Goal: Communication & Community: Answer question/provide support

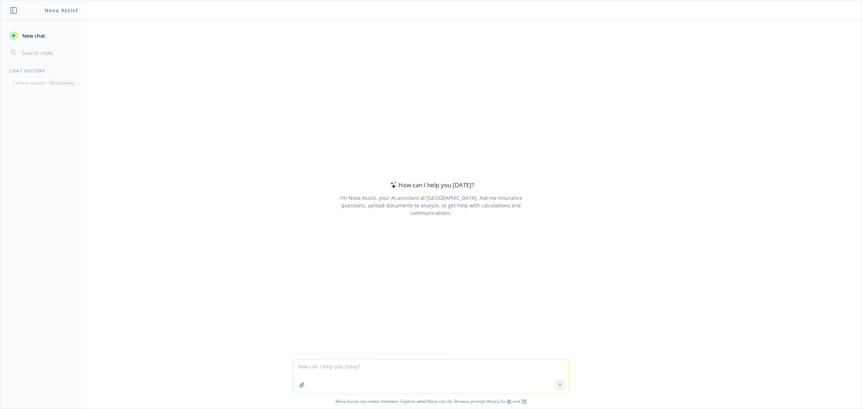
click at [442, 194] on div "How can I help you [DATE]? I'm Nova Assist, your AI assistant at Newfront. Ask …" at bounding box center [431, 198] width 276 height 287
click at [430, 201] on div "I'm Nova Assist, your AI assistant at [GEOGRAPHIC_DATA]. Ask me insurance quest…" at bounding box center [431, 205] width 202 height 23
click at [335, 362] on textarea at bounding box center [430, 377] width 275 height 34
click at [434, 186] on div "How can I help you [DATE]?" at bounding box center [431, 184] width 86 height 9
click at [390, 205] on div "I'm Nova Assist, your AI assistant at [GEOGRAPHIC_DATA]. Ask me insurance quest…" at bounding box center [431, 205] width 202 height 23
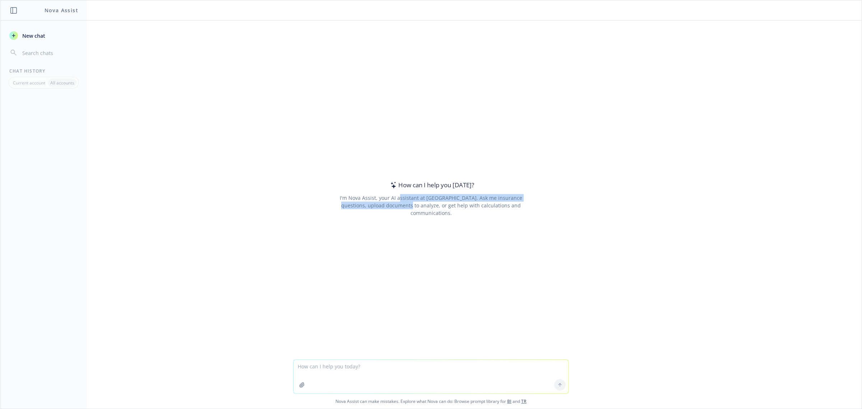
click at [378, 249] on div "How can I help you [DATE]? I'm Nova Assist, your AI assistant at Newfront. Ask …" at bounding box center [431, 198] width 276 height 287
click at [340, 368] on textarea at bounding box center [430, 377] width 275 height 34
paste textarea "My client Elephant Energy has their Workers Compensation with a PEO (Rippling),…"
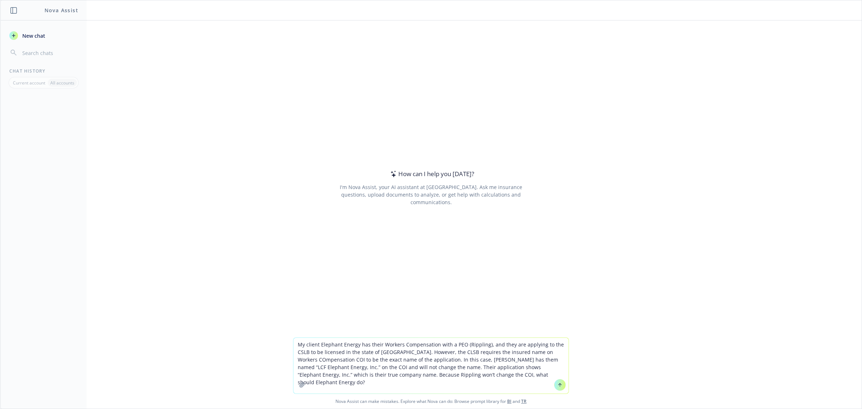
click at [529, 354] on textarea "My client Elephant Energy has their Workers Compensation with a PEO (Rippling),…" at bounding box center [430, 366] width 275 height 56
type textarea "My client Elephant Energy has their Workers Compensation with a PEO (Rippling),…"
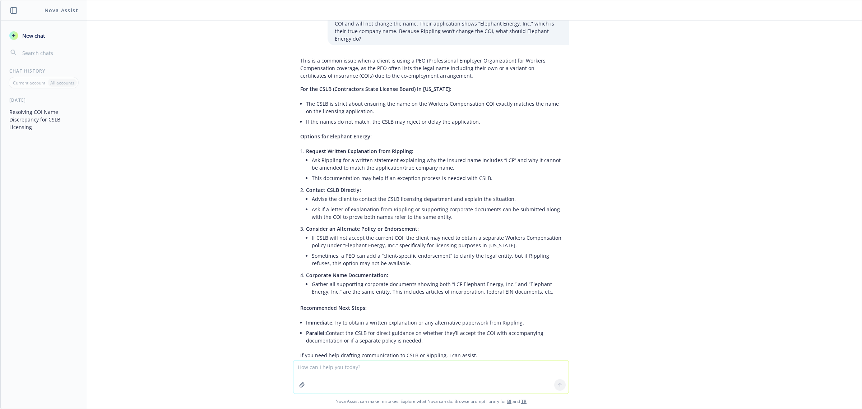
scroll to position [84, 0]
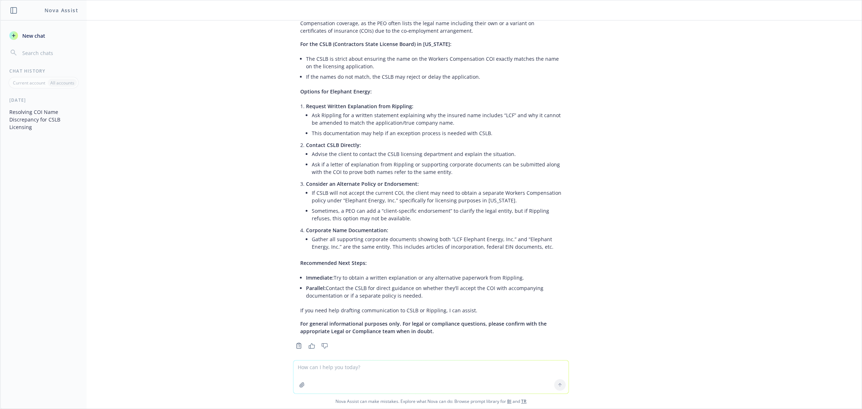
click at [417, 287] on li "Parallel: Contact the CSLB for direct guidance on whether they’ll accept the CO…" at bounding box center [434, 292] width 256 height 18
click at [402, 320] on span "For general informational purposes only. For legal or compliance questions, ple…" at bounding box center [423, 327] width 246 height 14
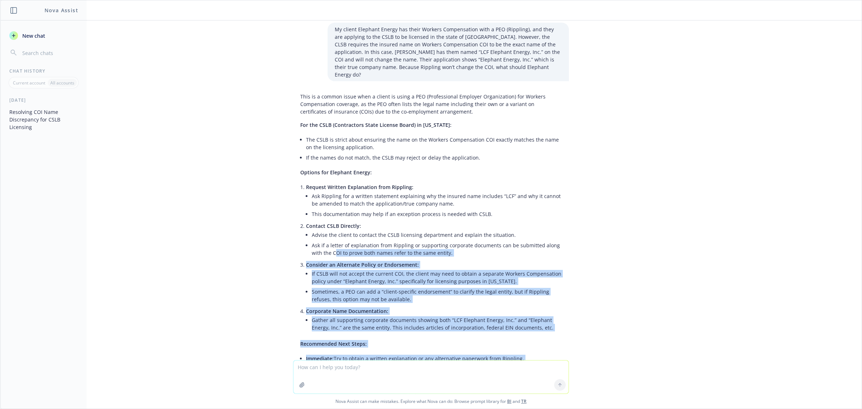
scroll to position [0, 0]
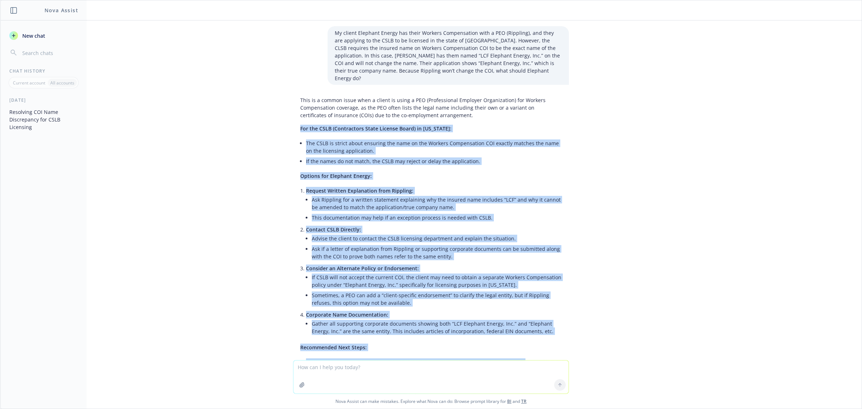
drag, startPoint x: 439, startPoint y: 325, endPoint x: 293, endPoint y: 124, distance: 248.1
click at [293, 124] on div "This is a common issue when a client is using a PEO (Professional Employer Orga…" at bounding box center [431, 257] width 276 height 329
copy div "Lor ips DOLO (Sitametcons Adipi Elitsed Doeiu) te Incididunt: Utl ETDO ma aliqu…"
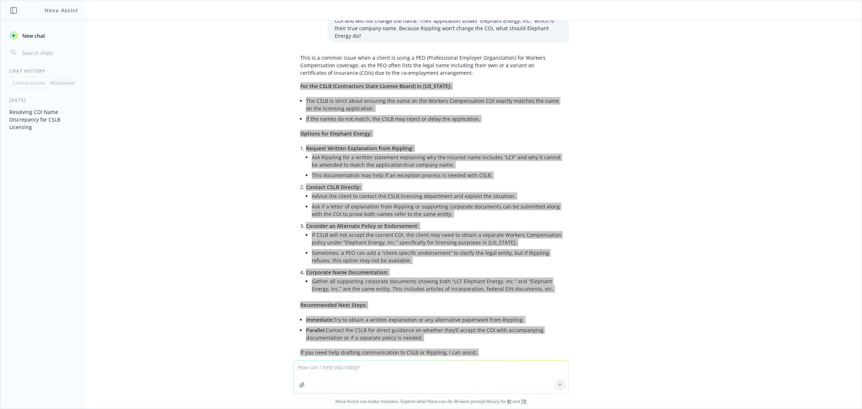
scroll to position [84, 0]
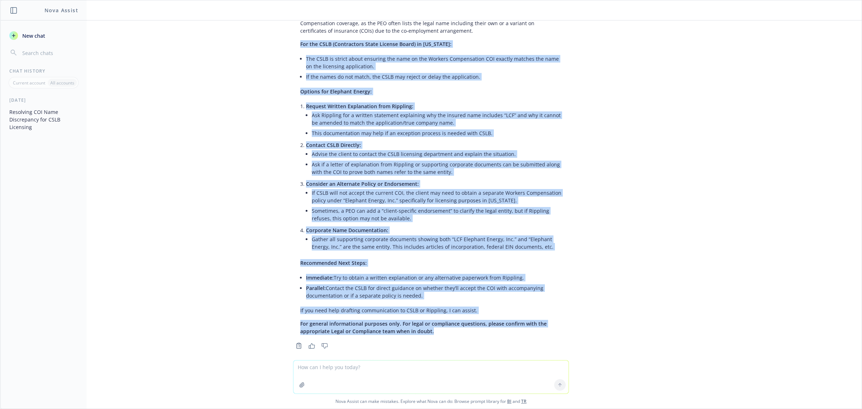
click at [357, 371] on textarea at bounding box center [430, 376] width 275 height 33
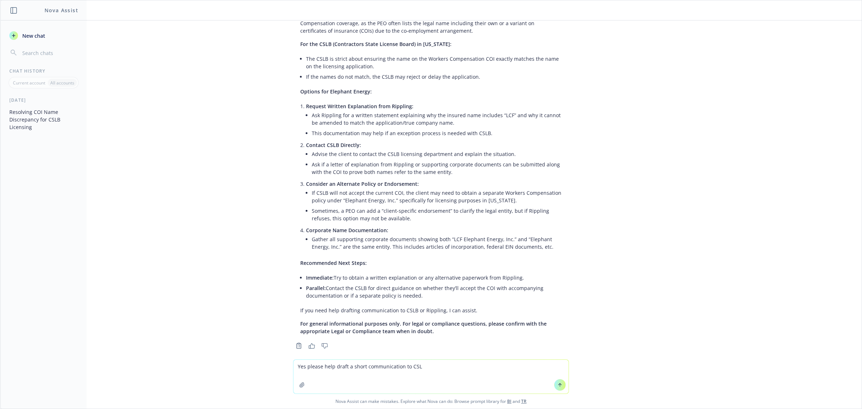
type textarea "Yes please help draft a short communication to CSLB"
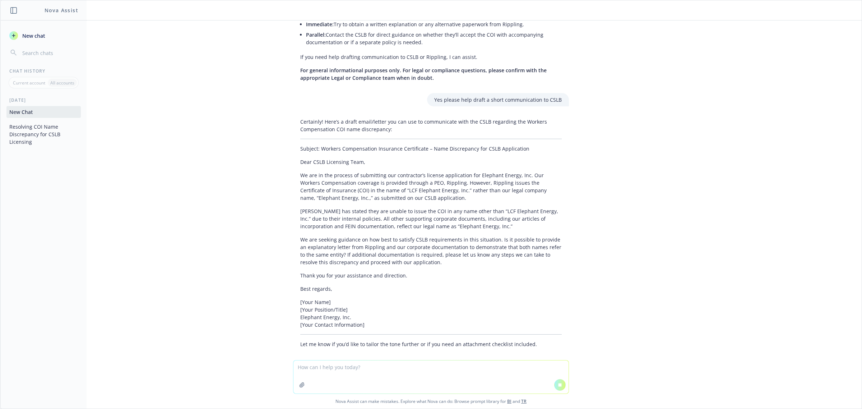
scroll to position [363, 0]
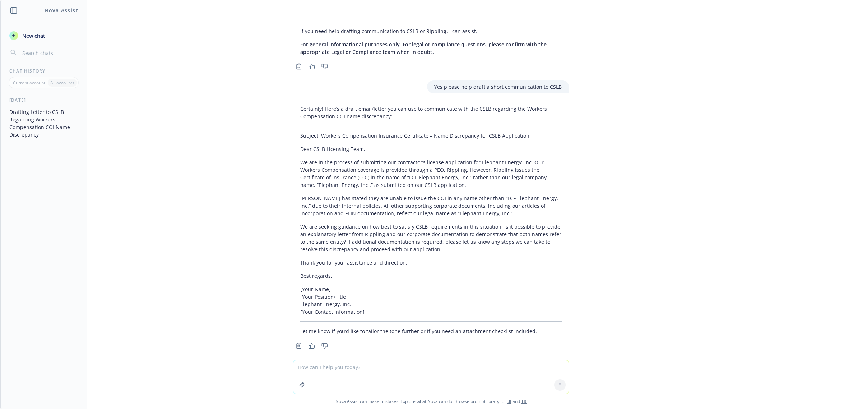
click at [399, 206] on p "[PERSON_NAME] has stated they are unable to issue the COI in any name other tha…" at bounding box center [430, 205] width 261 height 23
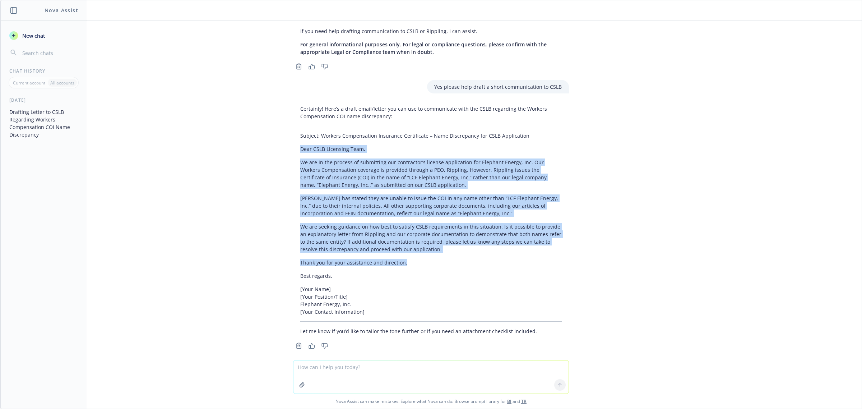
drag, startPoint x: 291, startPoint y: 142, endPoint x: 416, endPoint y: 251, distance: 165.5
click at [416, 251] on div "Certainly! Here’s a draft email/letter you can use to communicate with the CSLB…" at bounding box center [431, 220] width 276 height 236
copy div "Lore IPSU Dolorsita Cons, Ad eli se doe tempori ut laboreetdo mag aliquaenim’a …"
click at [394, 158] on p "We are in the process of submitting our contractor’s license application for El…" at bounding box center [430, 173] width 261 height 30
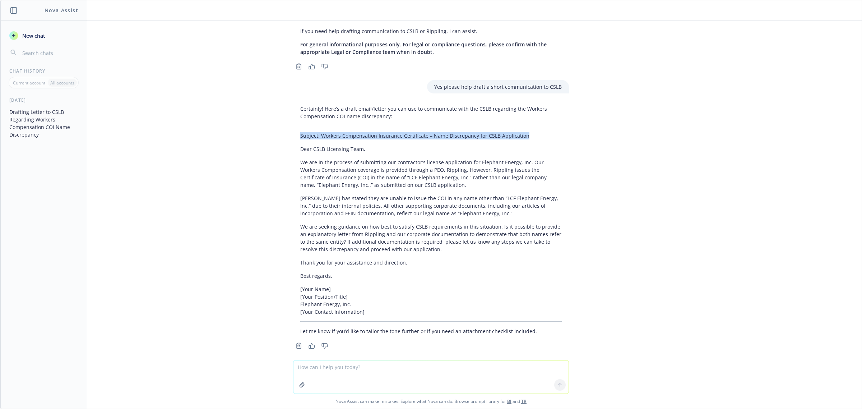
drag, startPoint x: 525, startPoint y: 128, endPoint x: 295, endPoint y: 131, distance: 230.3
click at [295, 131] on div "Certainly! Here’s a draft email/letter you can use to communicate with the CSLB…" at bounding box center [431, 220] width 276 height 236
copy p "Subject: Workers Compensation Insurance Certificate – Name Discrepancy for CSLB…"
click at [342, 371] on textarea at bounding box center [430, 376] width 275 height 33
drag, startPoint x: 366, startPoint y: 369, endPoint x: 282, endPoint y: 361, distance: 84.0
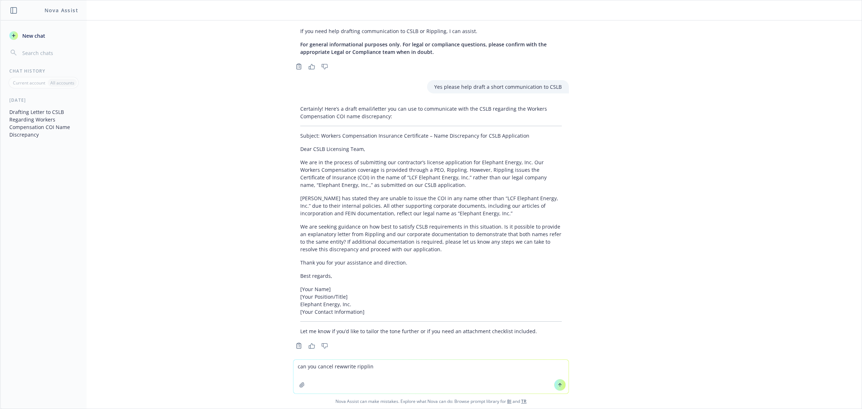
click at [282, 361] on div "can you cancel rewwrite ripplin Nova Assist can make mistakes. Explore what Nov…" at bounding box center [430, 383] width 861 height 49
type textarea "Is a cancel/re-write an option here with Rippling using the right named insured"
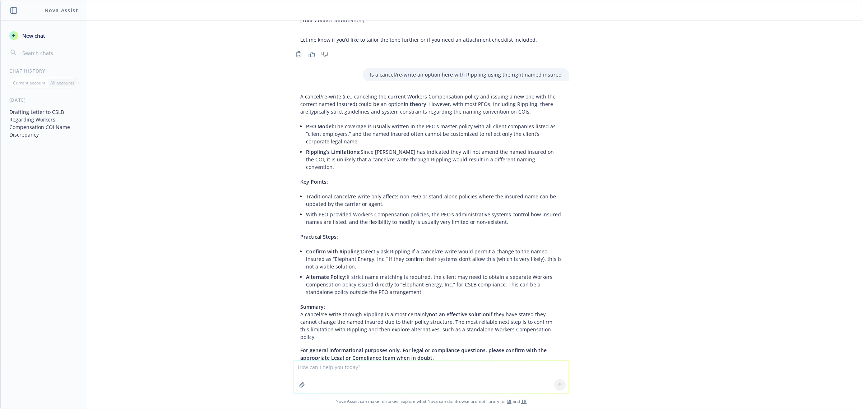
scroll to position [666, 0]
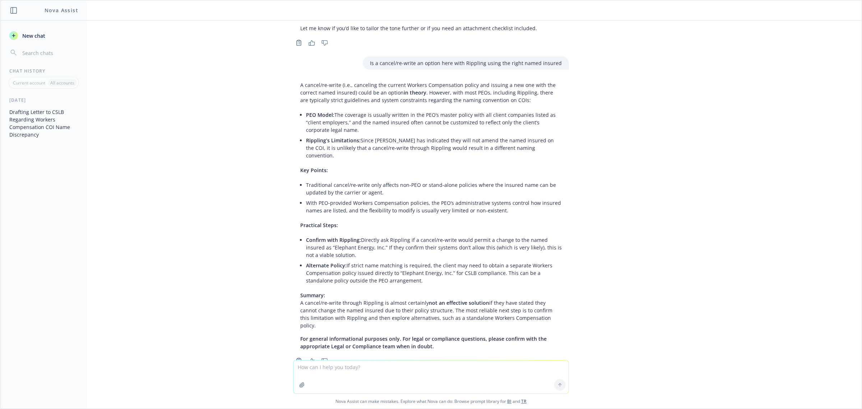
drag, startPoint x: 752, startPoint y: 242, endPoint x: 740, endPoint y: 240, distance: 12.8
click at [752, 242] on div "My client Elephant Energy has their Workers Compensation with a PEO (Rippling),…" at bounding box center [430, 189] width 861 height 339
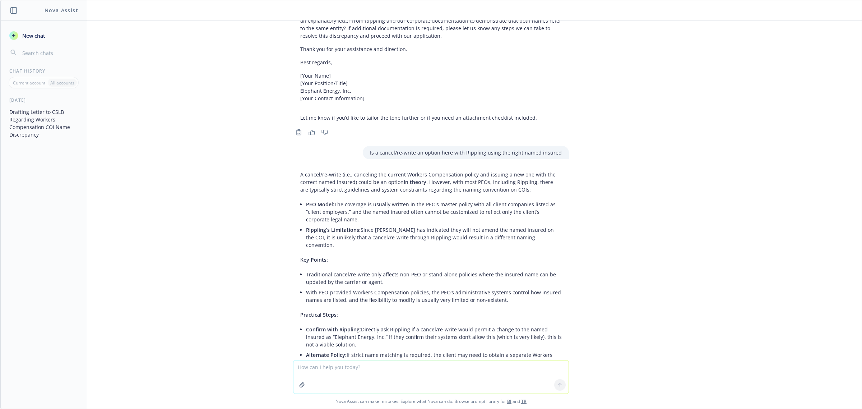
scroll to position [532, 0]
